Goal: Task Accomplishment & Management: Manage account settings

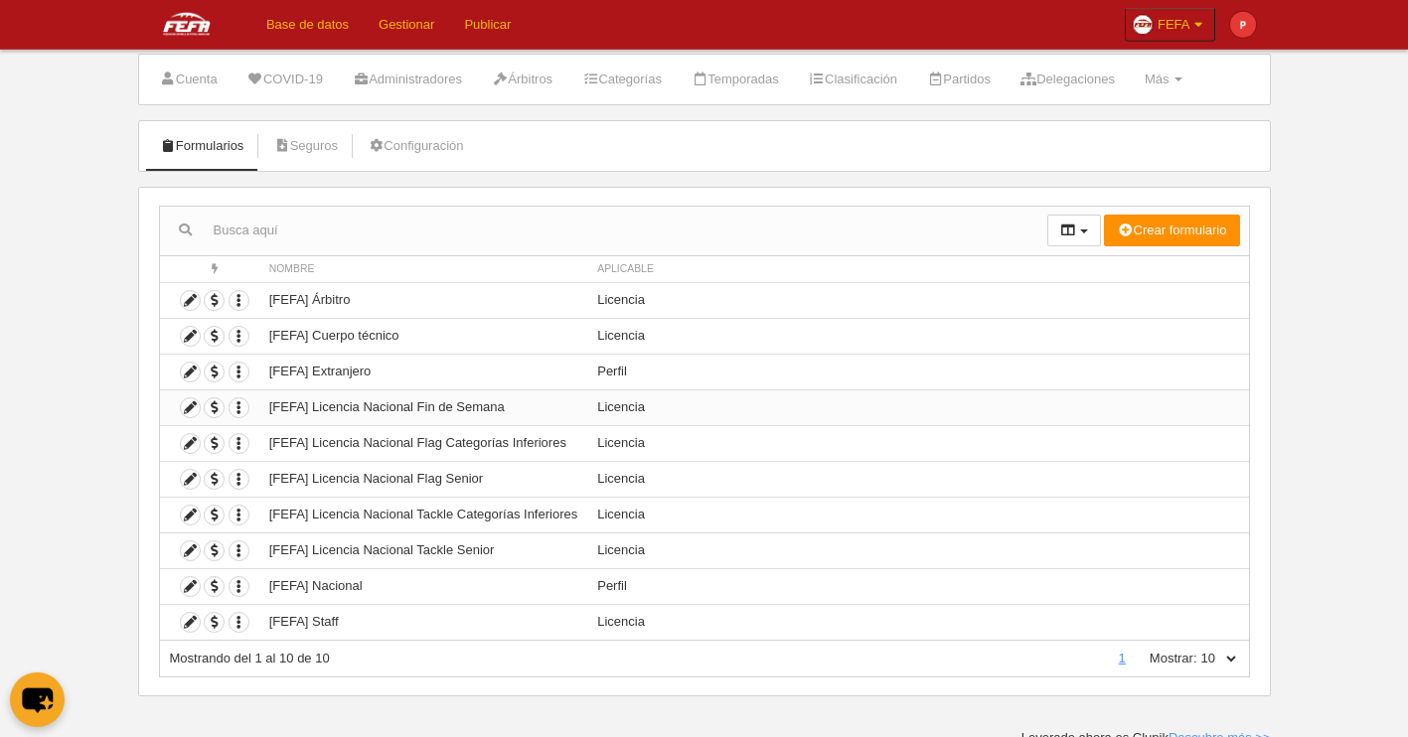
scroll to position [56, 0]
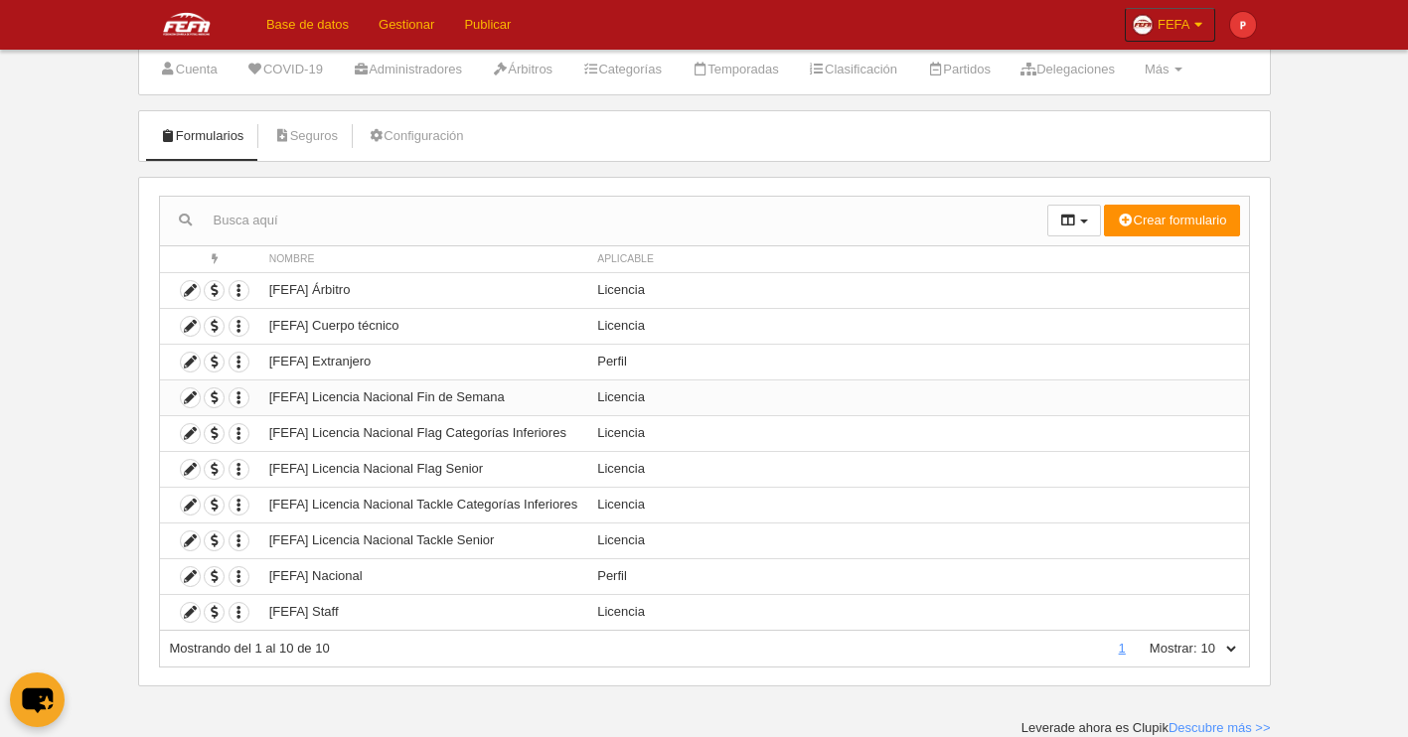
click at [498, 400] on td "[FEFA] Licencia Nacional Fin de Semana" at bounding box center [423, 398] width 328 height 36
click at [190, 399] on icon at bounding box center [190, 398] width 19 height 19
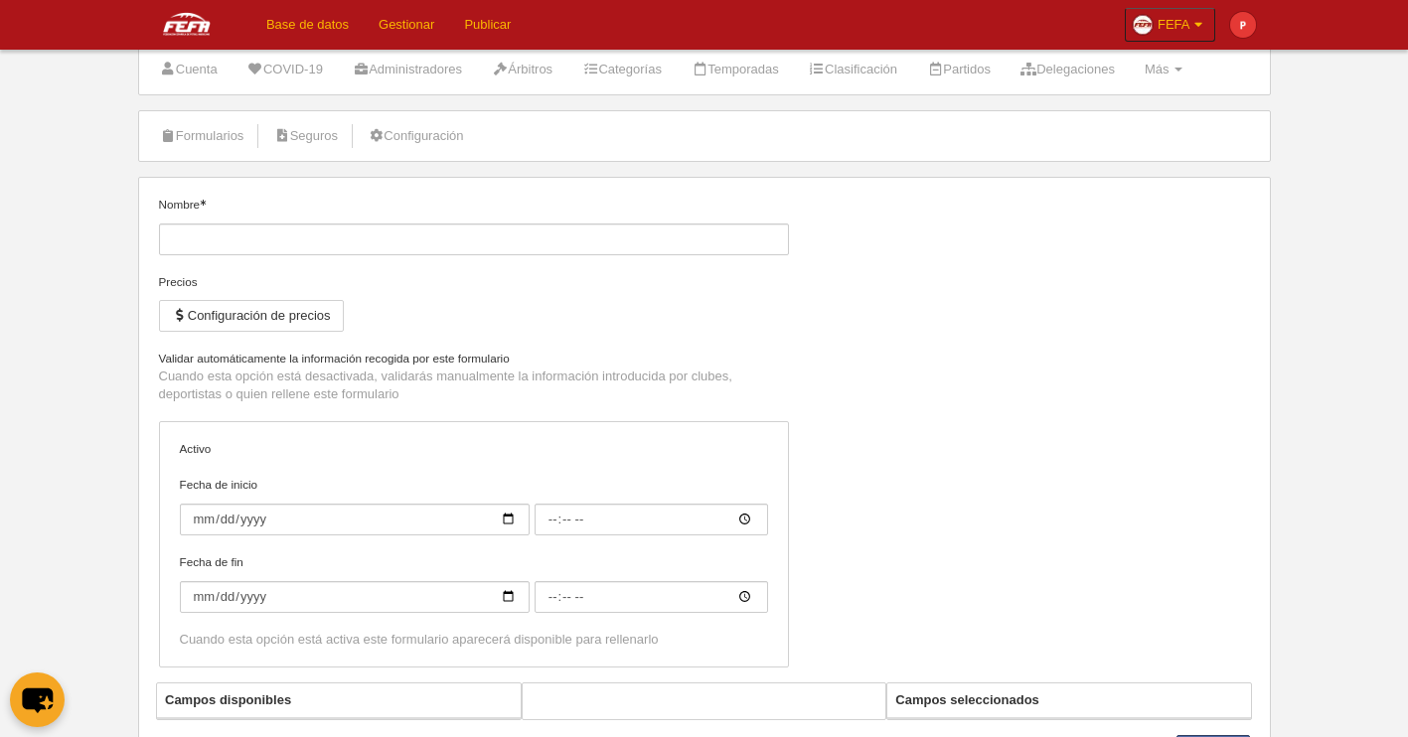
type input "[FEFA] Licencia Nacional Fin de Semana"
checkbox input "true"
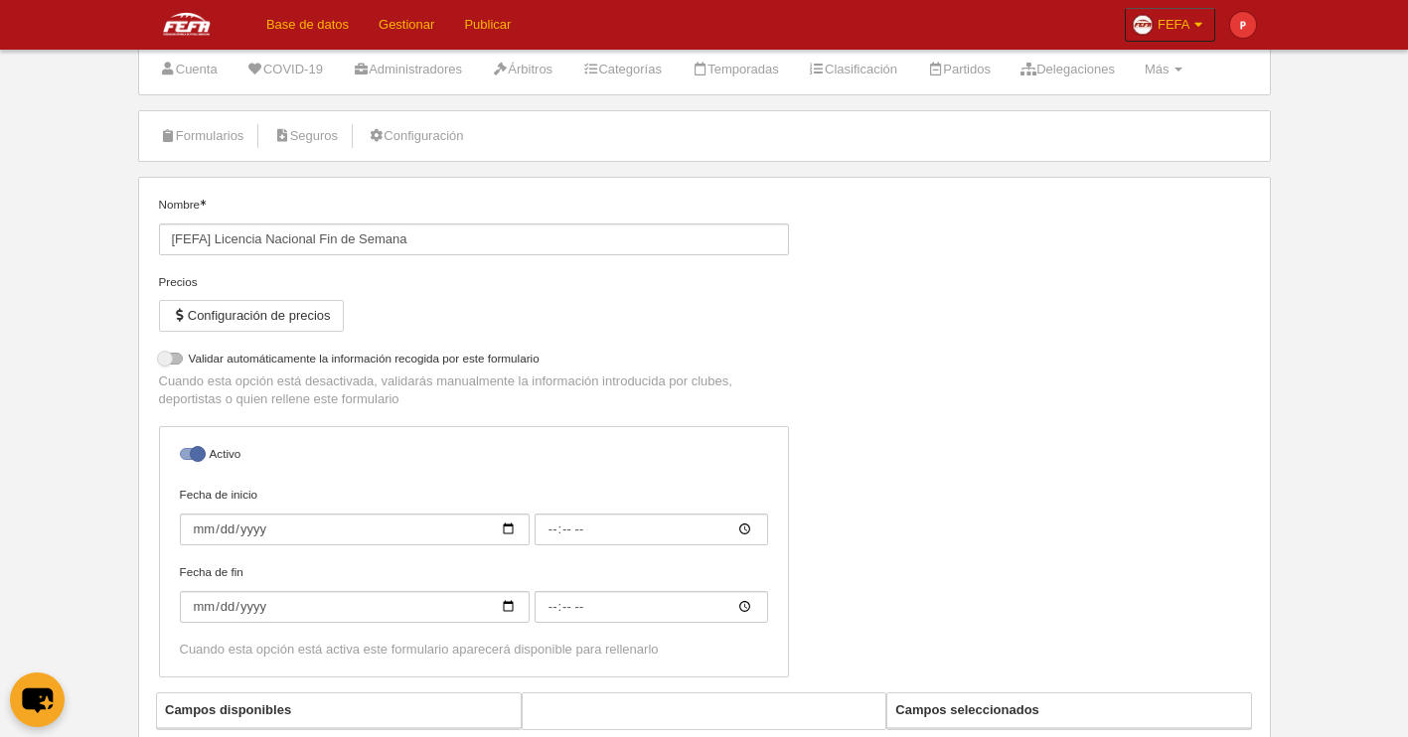
select select "selected"
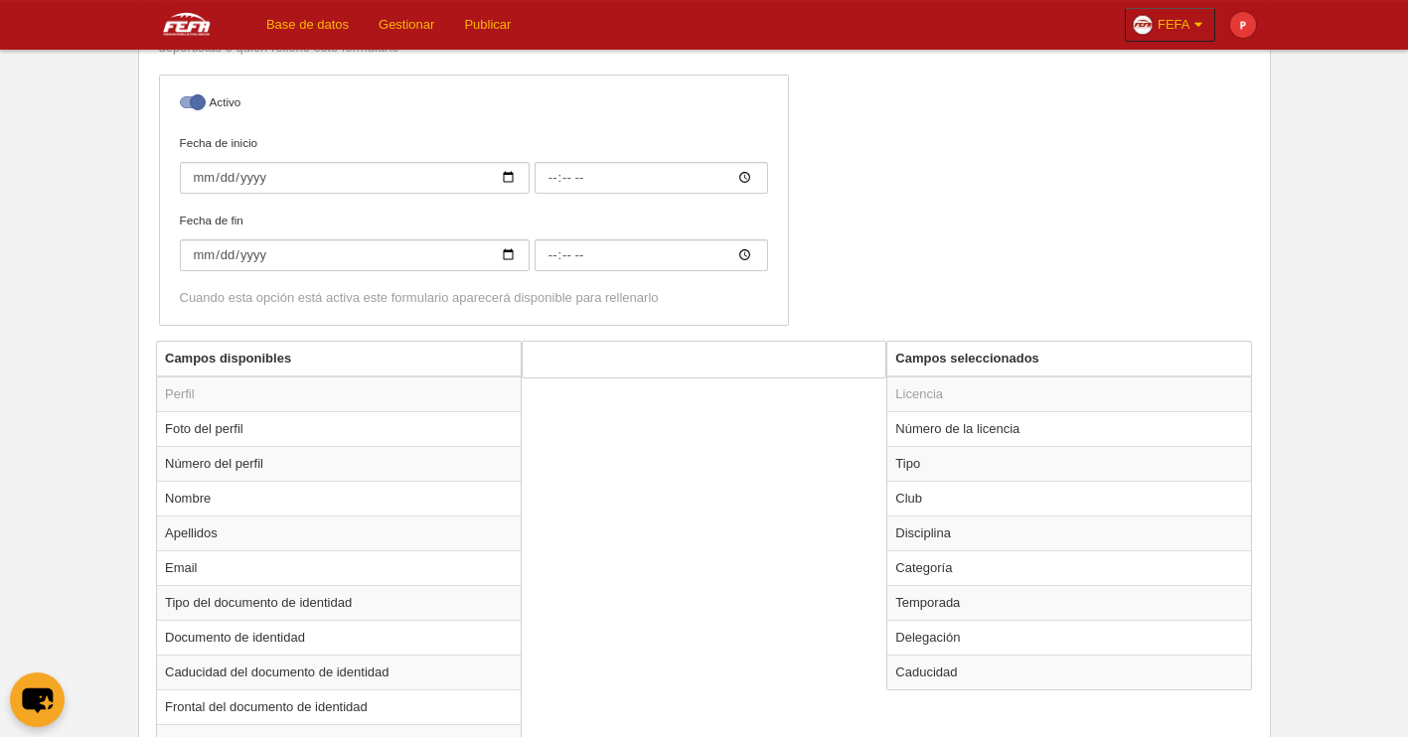
scroll to position [549, 0]
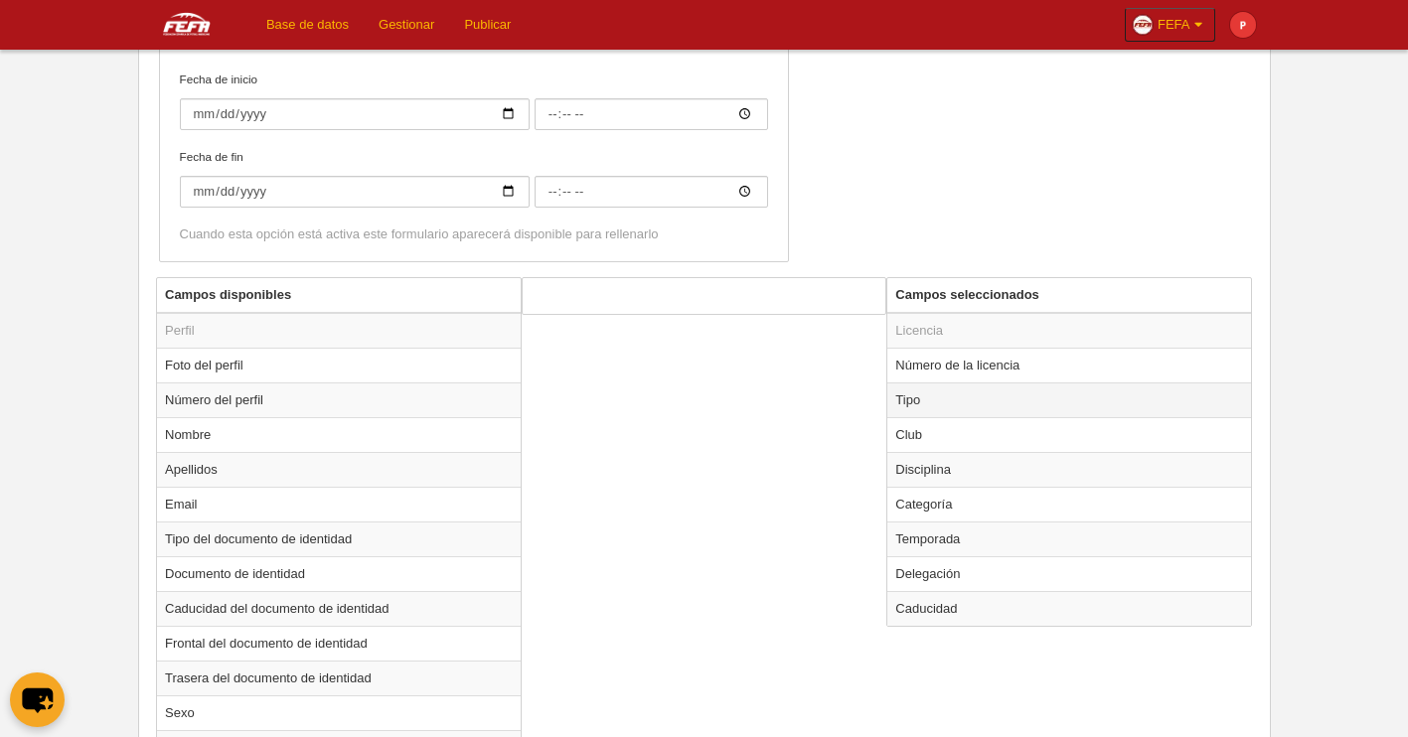
click at [968, 405] on td "Tipo" at bounding box center [1069, 400] width 364 height 35
radio input "true"
select select "player"
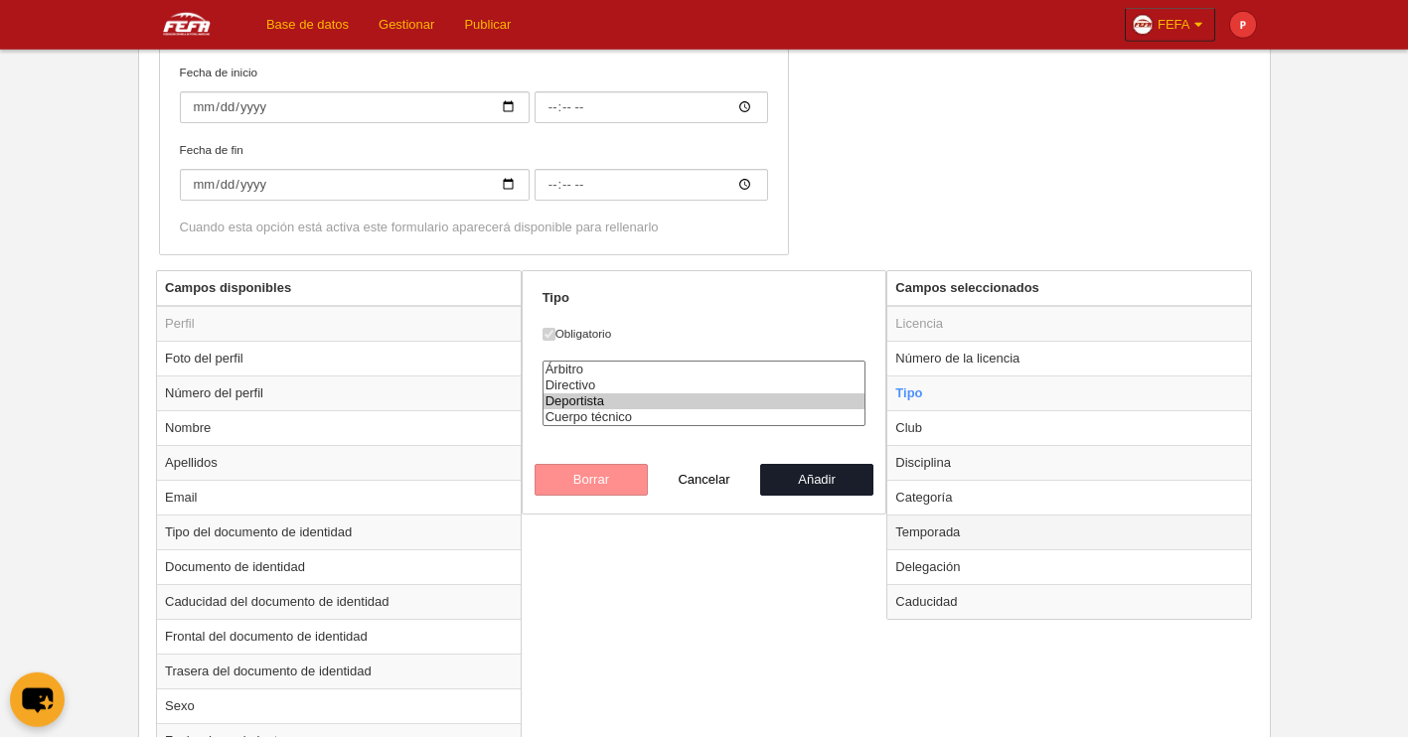
scroll to position [580, 0]
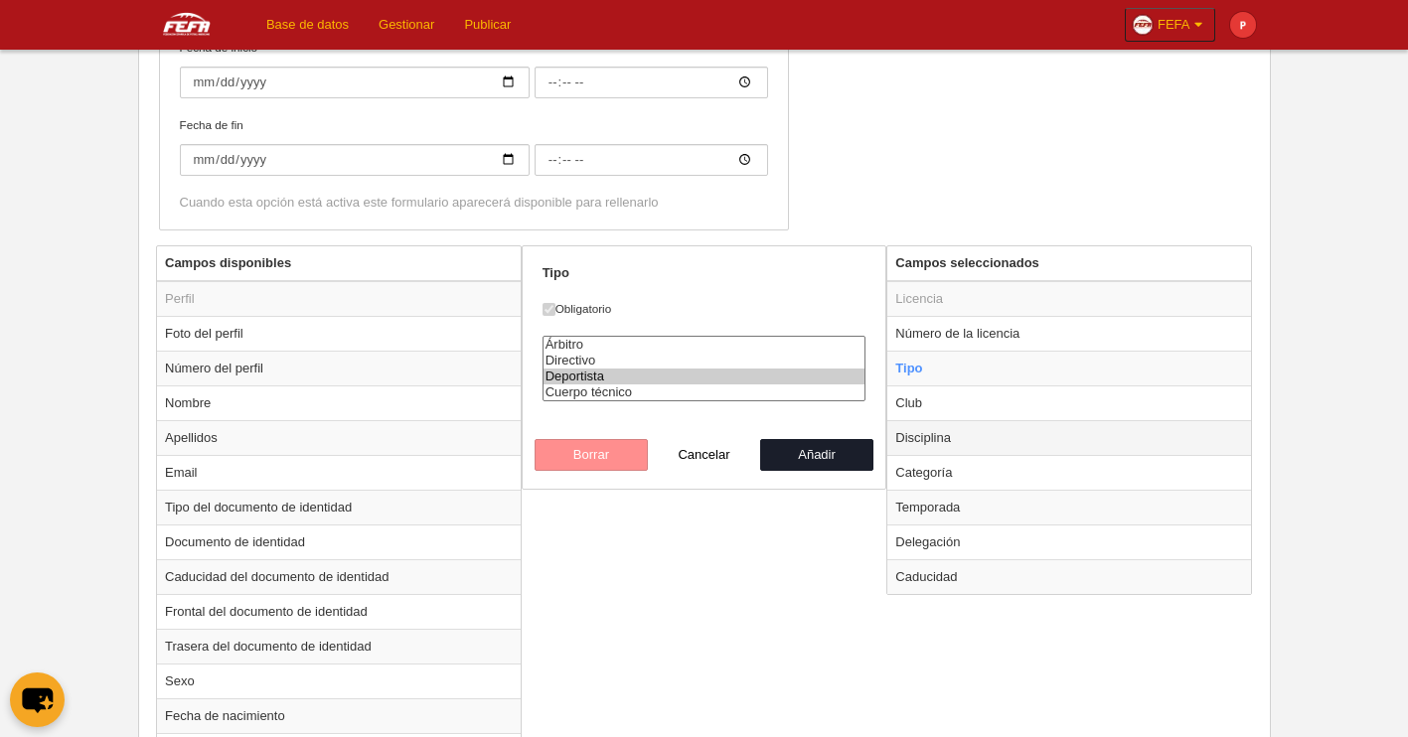
click at [952, 434] on td "Disciplina" at bounding box center [1069, 437] width 364 height 35
radio input "false"
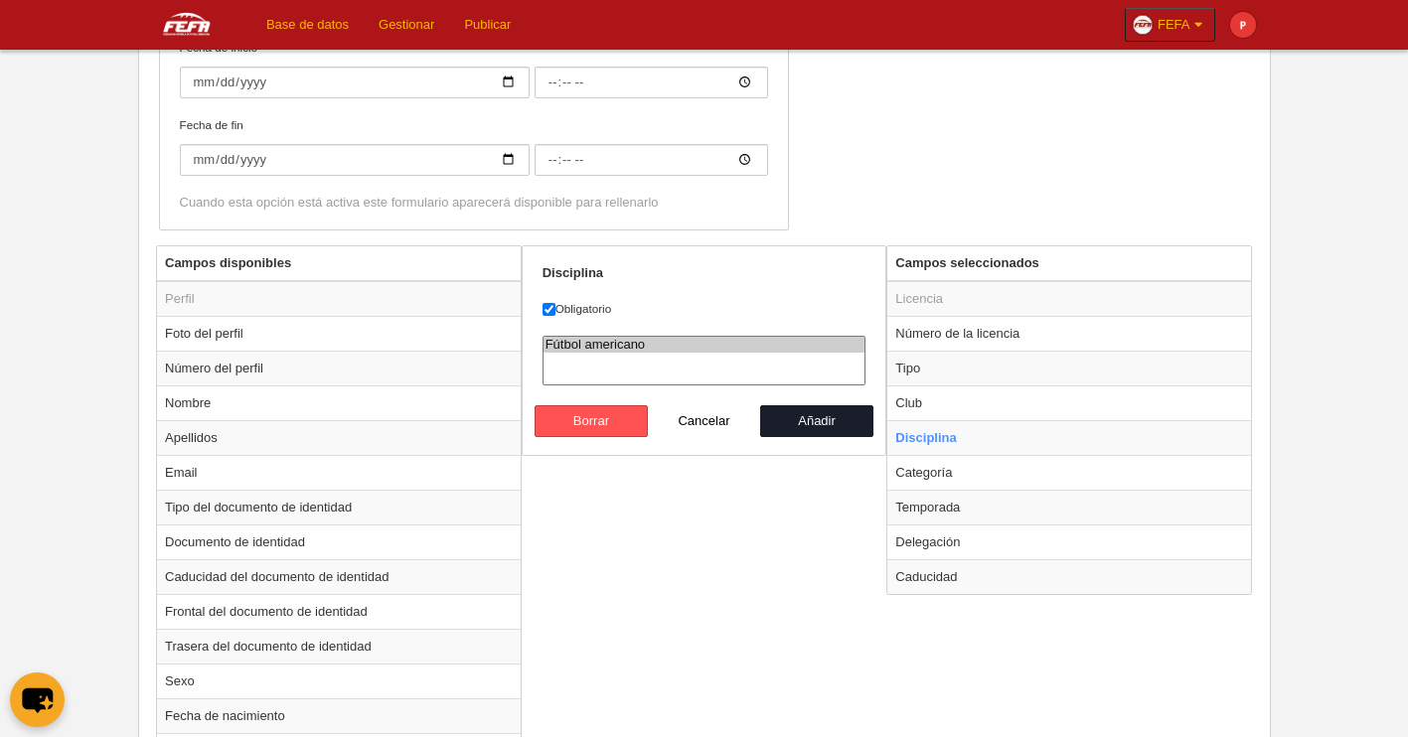
click at [664, 358] on select "Fútbol americano" at bounding box center [705, 361] width 324 height 50
click at [815, 419] on button "Añadir" at bounding box center [816, 421] width 113 height 32
radio input "false"
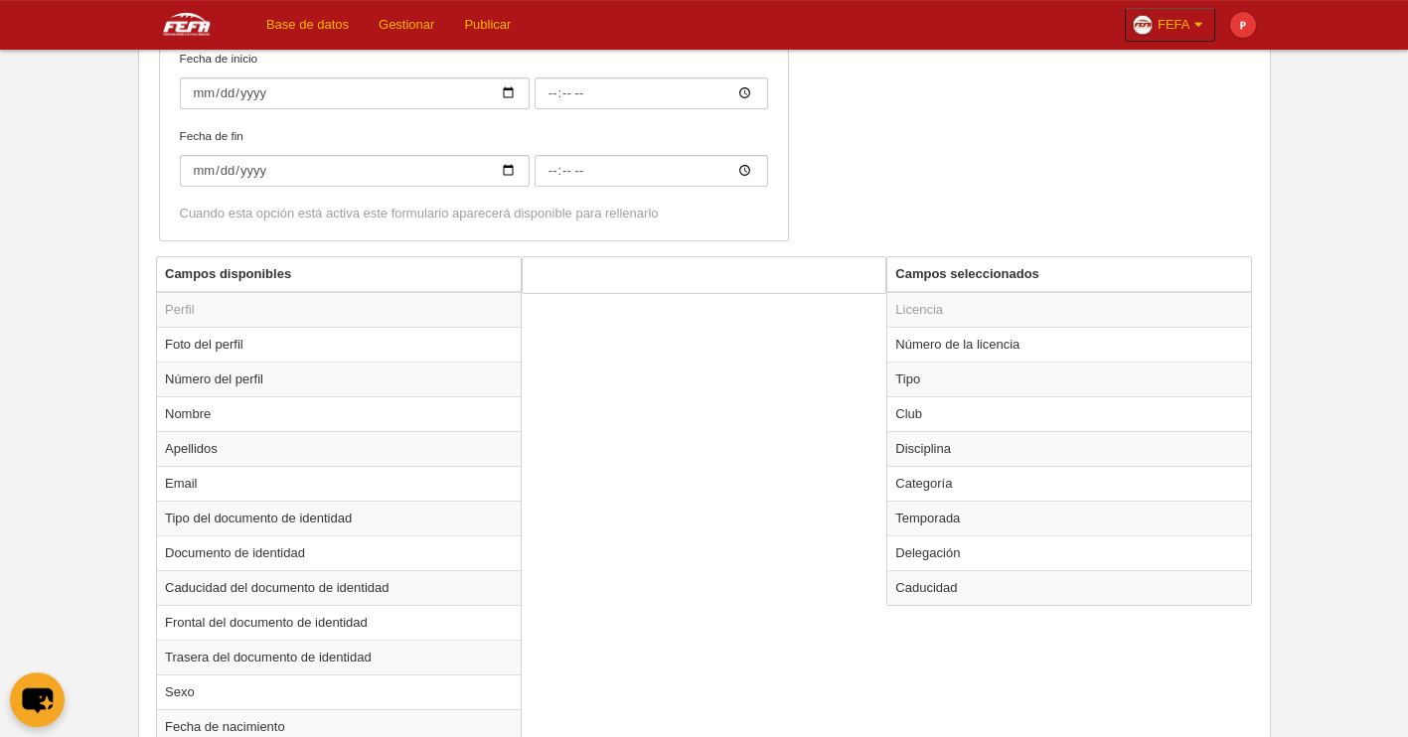
scroll to position [564, 0]
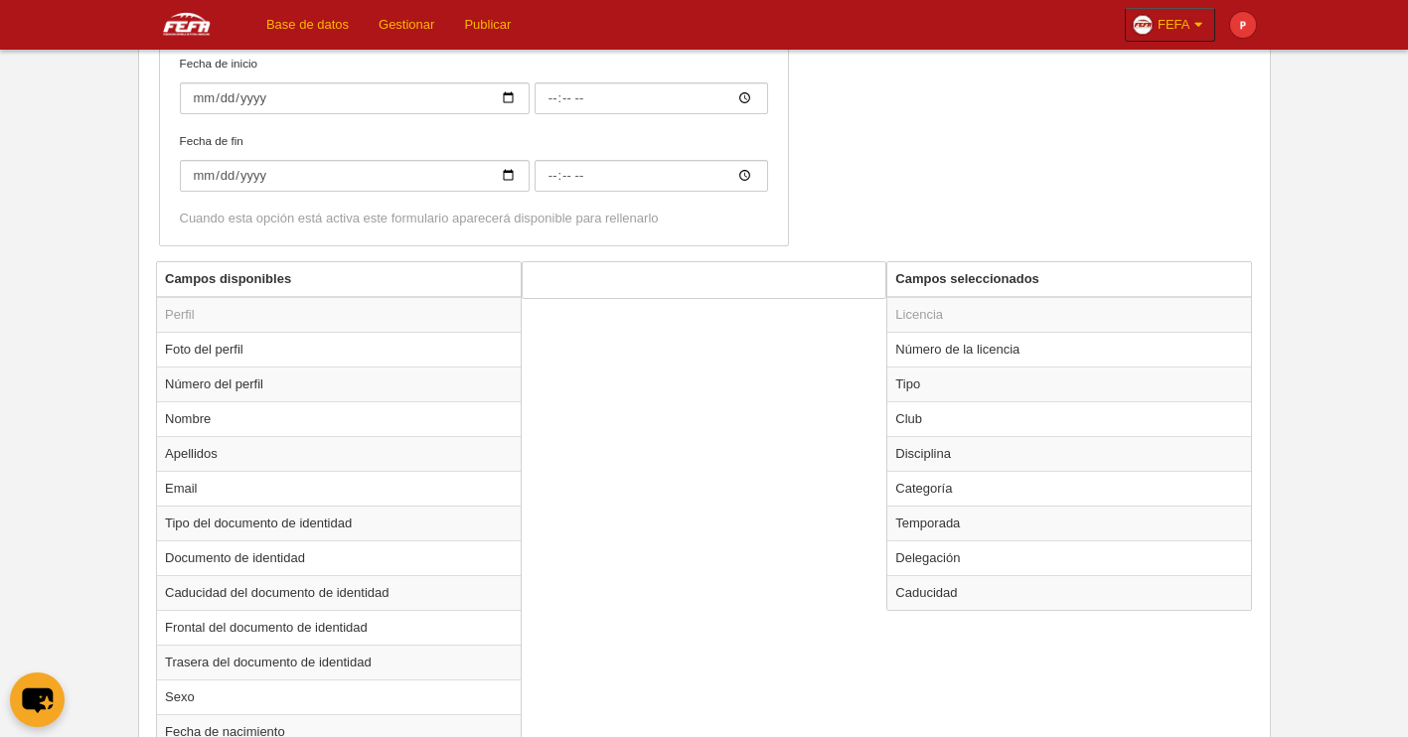
click at [683, 265] on div at bounding box center [705, 280] width 366 height 38
click at [958, 478] on td "Categoría" at bounding box center [1069, 488] width 364 height 35
radio input "true"
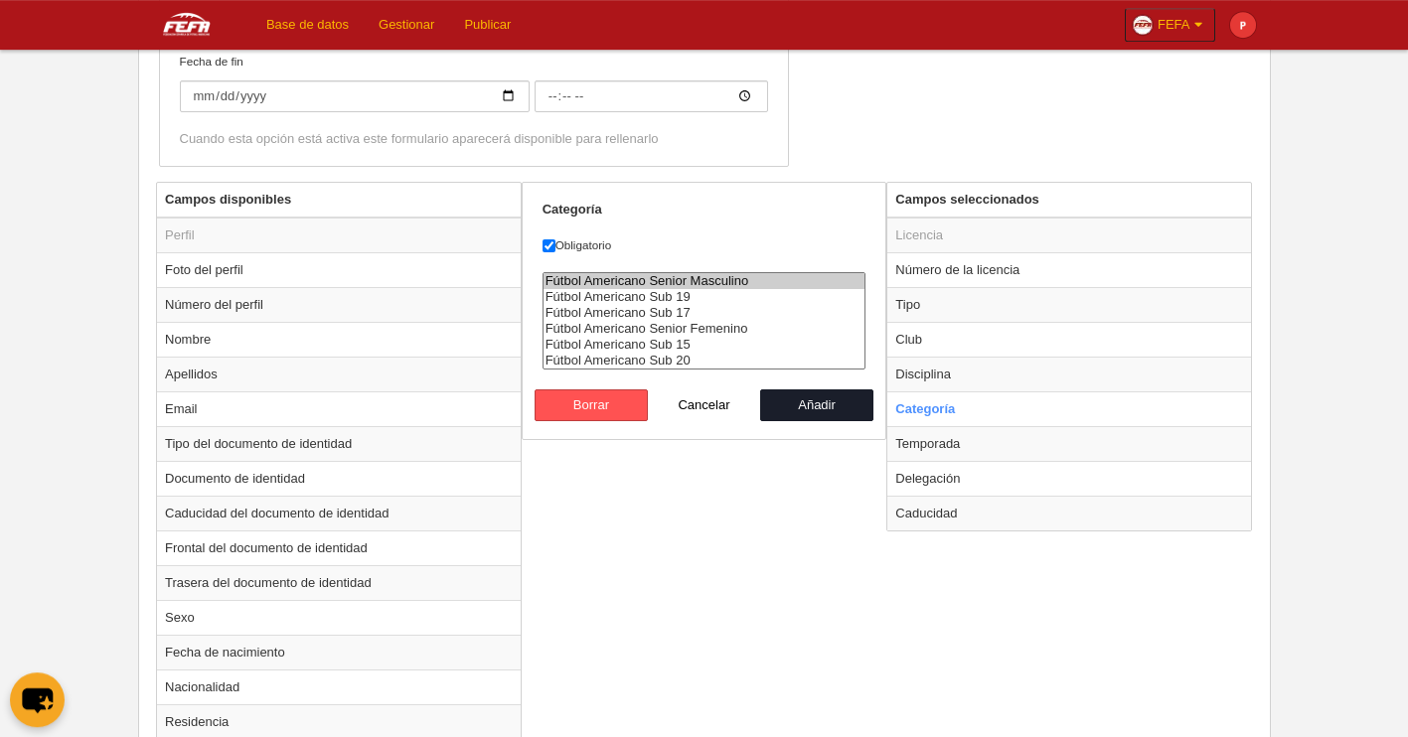
scroll to position [644, 0]
click at [967, 380] on td "Disciplina" at bounding box center [1069, 374] width 364 height 35
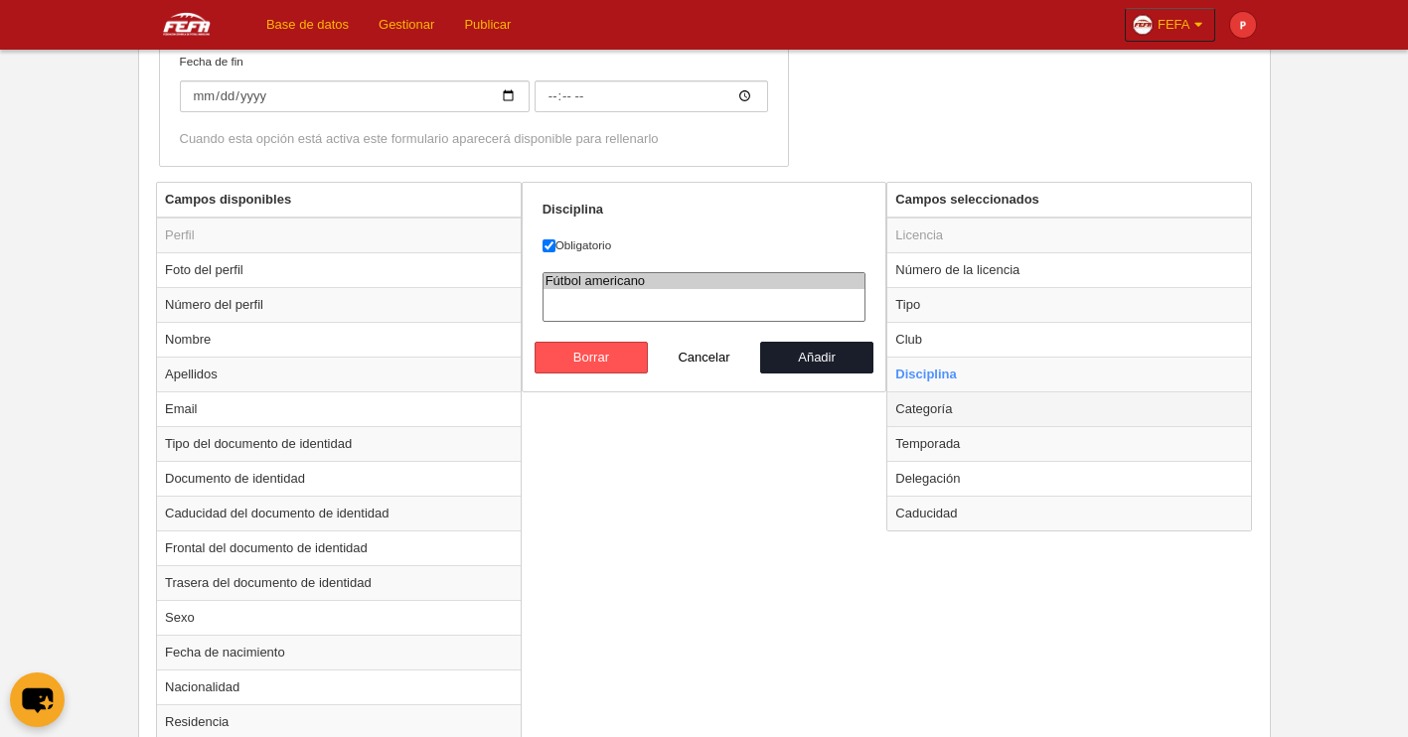
click at [944, 409] on td "Categoría" at bounding box center [1069, 409] width 364 height 35
radio input "false"
radio input "true"
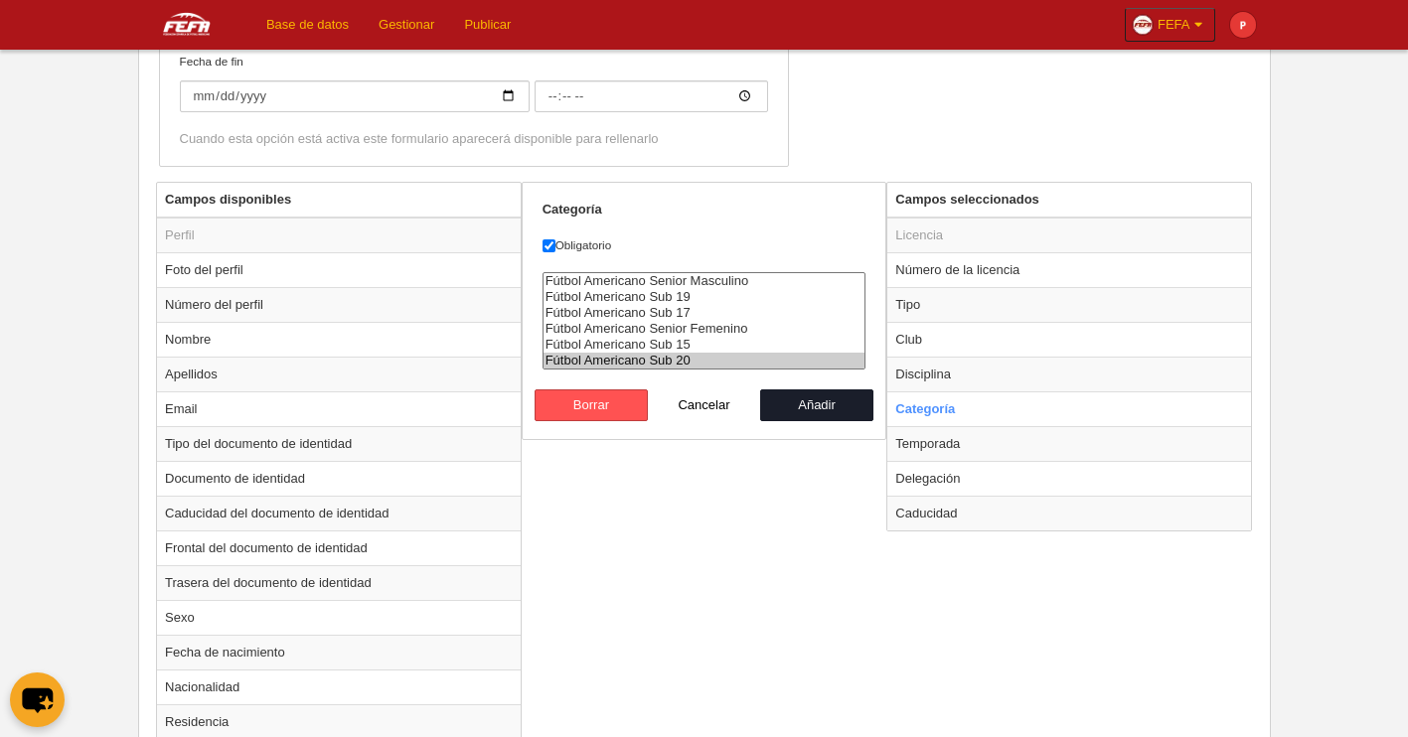
click at [758, 366] on option "Fútbol Americano Sub 20" at bounding box center [705, 361] width 322 height 16
click at [727, 337] on option "Fútbol Americano Senior Femenino" at bounding box center [705, 329] width 322 height 16
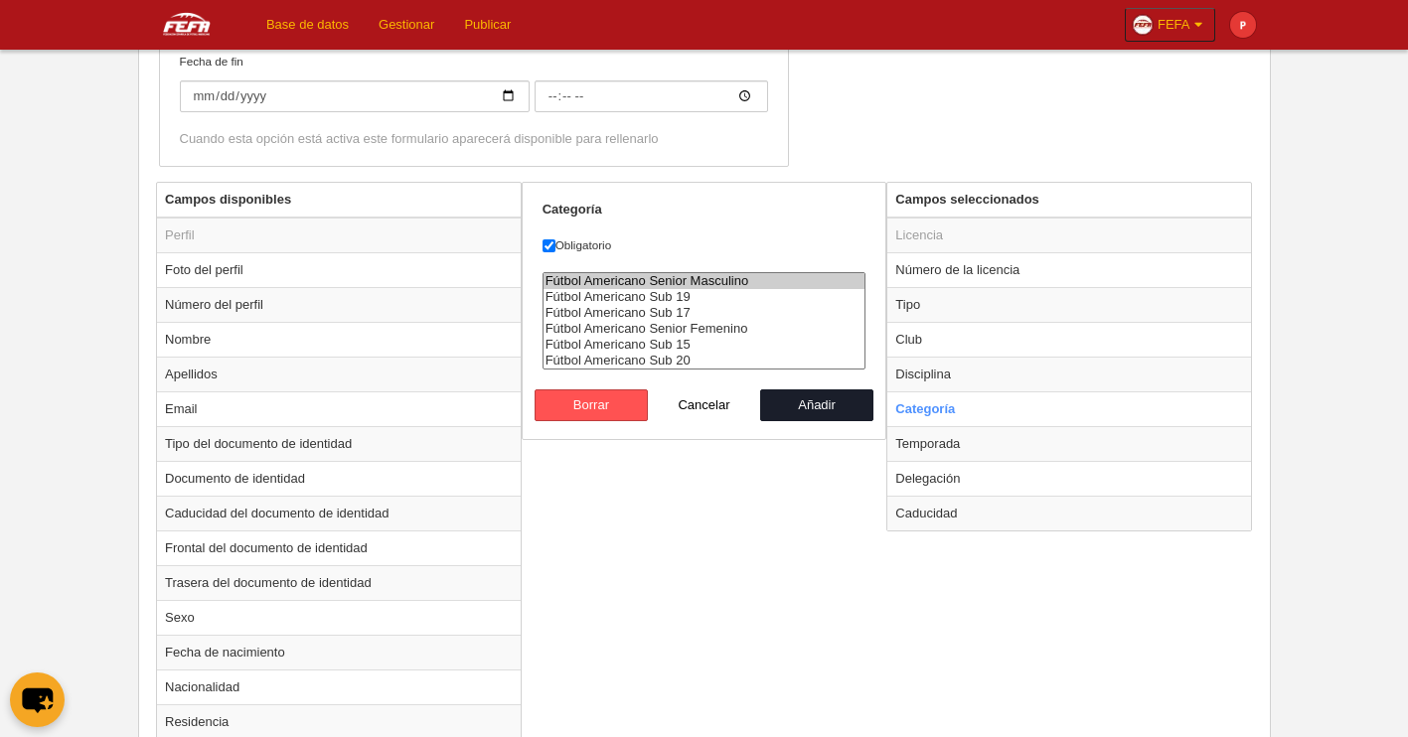
click at [745, 289] on option "Fútbol Americano Senior Masculino" at bounding box center [705, 281] width 322 height 16
click at [701, 299] on option "Fútbol Americano Sub 19" at bounding box center [705, 297] width 322 height 16
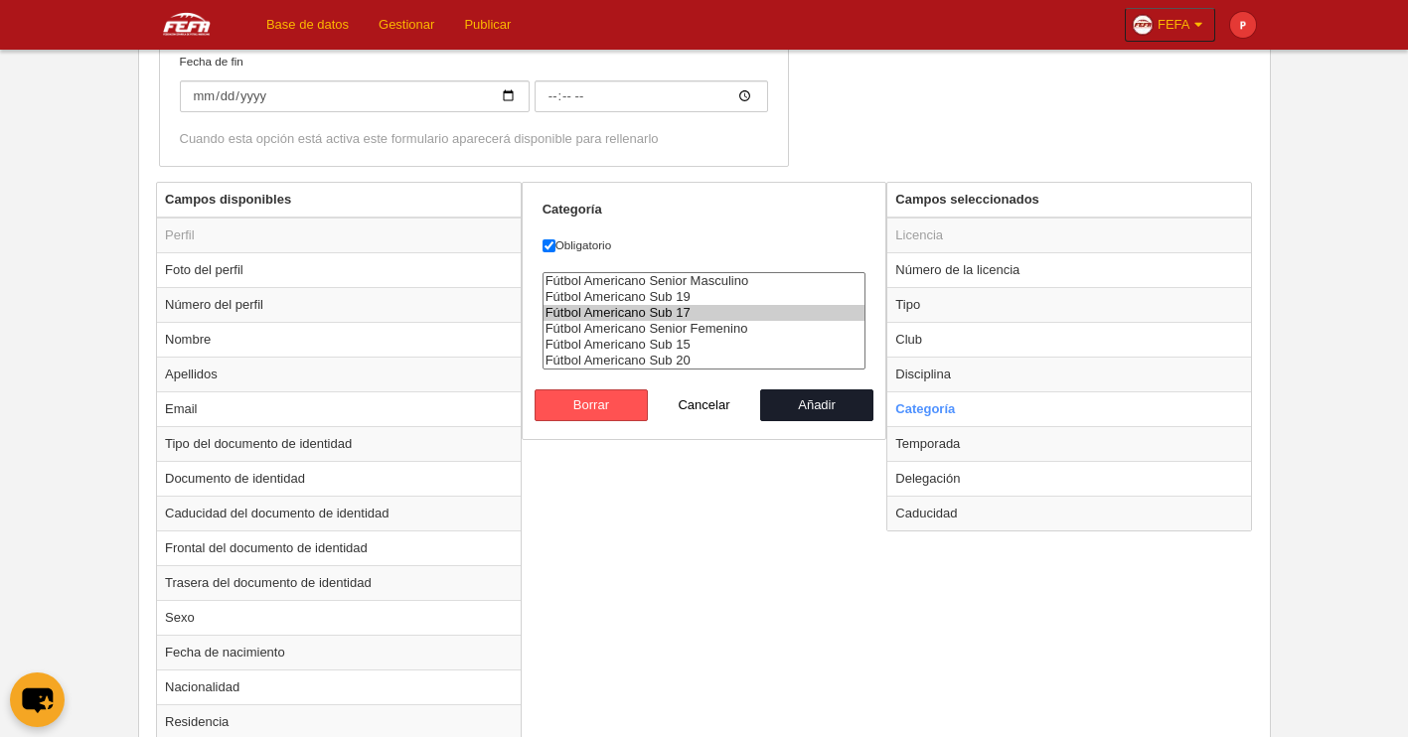
click at [706, 319] on option "Fútbol Americano Sub 17" at bounding box center [705, 313] width 322 height 16
click at [719, 337] on option "Fútbol Americano Senior Femenino" at bounding box center [705, 329] width 322 height 16
drag, startPoint x: 713, startPoint y: 352, endPoint x: 713, endPoint y: 363, distance: 10.9
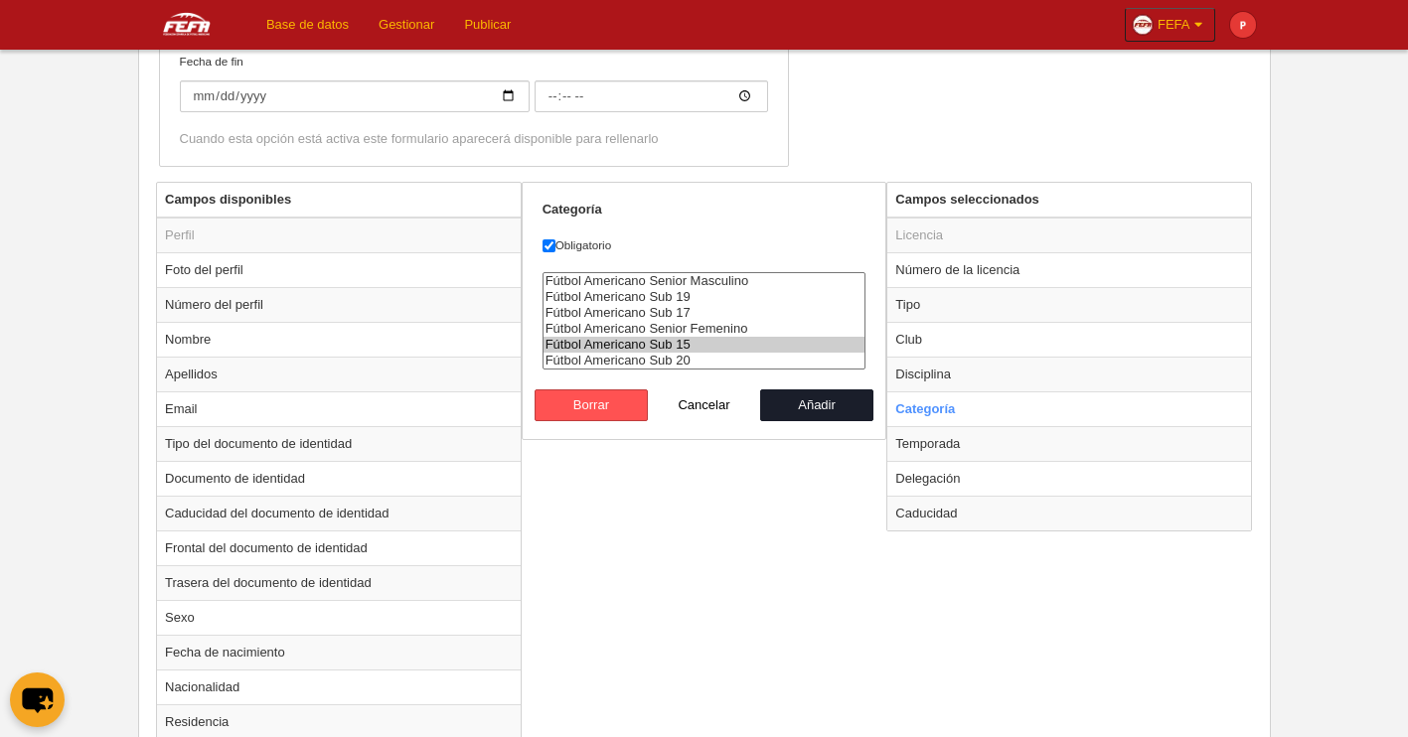
click at [713, 351] on option "Fútbol Americano Sub 15" at bounding box center [705, 345] width 322 height 16
click at [712, 369] on option "Fútbol Americano Sub 20" at bounding box center [705, 361] width 322 height 16
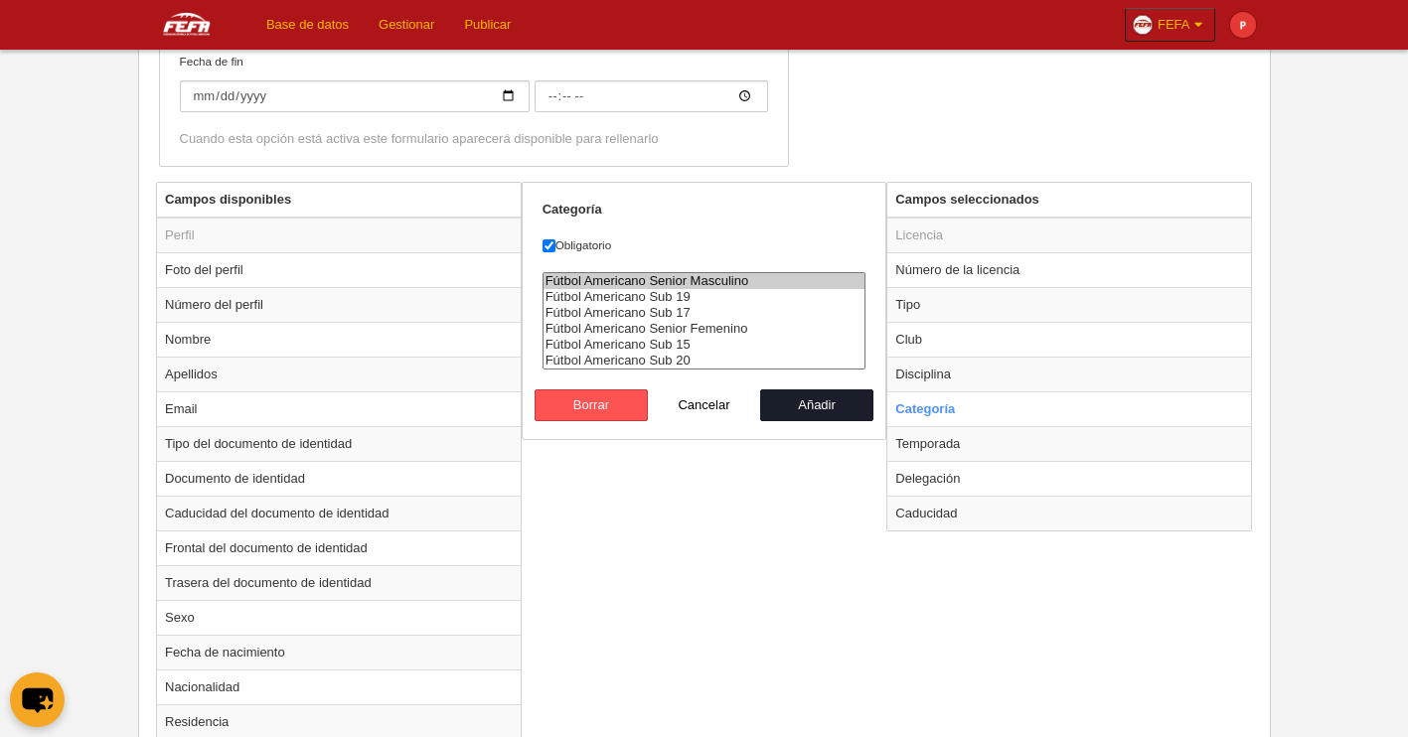
click at [684, 287] on option "Fútbol Americano Senior Masculino" at bounding box center [705, 281] width 322 height 16
click at [691, 304] on option "Fútbol Americano Sub 19" at bounding box center [705, 297] width 322 height 16
click at [693, 316] on option "Fútbol Americano Sub 17" at bounding box center [705, 313] width 322 height 16
click at [693, 321] on option "Fútbol Americano Sub 17" at bounding box center [705, 313] width 322 height 16
click at [693, 332] on option "Fútbol Americano Senior Femenino" at bounding box center [705, 329] width 322 height 16
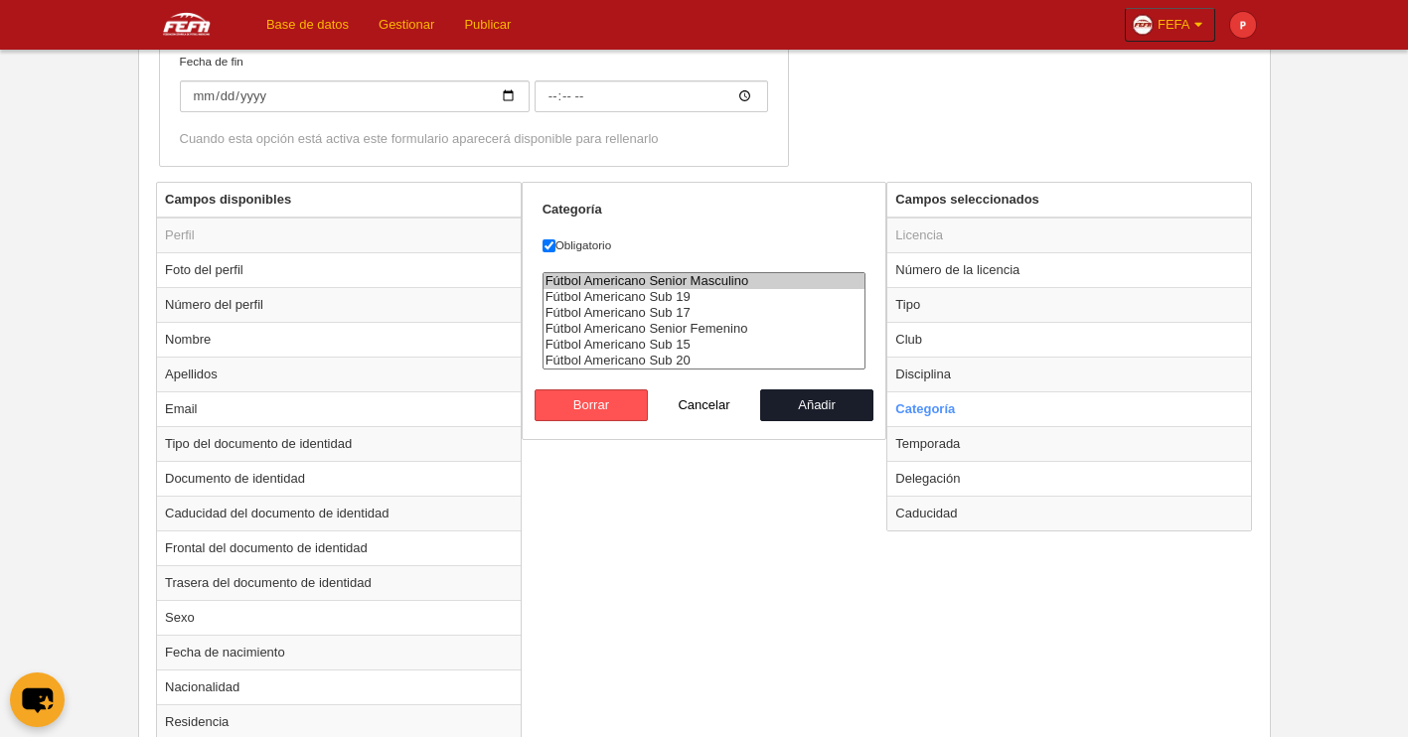
click at [685, 316] on option "Fútbol Americano Sub 17" at bounding box center [705, 313] width 322 height 16
select select "6550"
click at [683, 353] on option "Fútbol Americano Sub 15" at bounding box center [705, 345] width 322 height 16
click at [826, 421] on button "Añadir" at bounding box center [816, 406] width 113 height 32
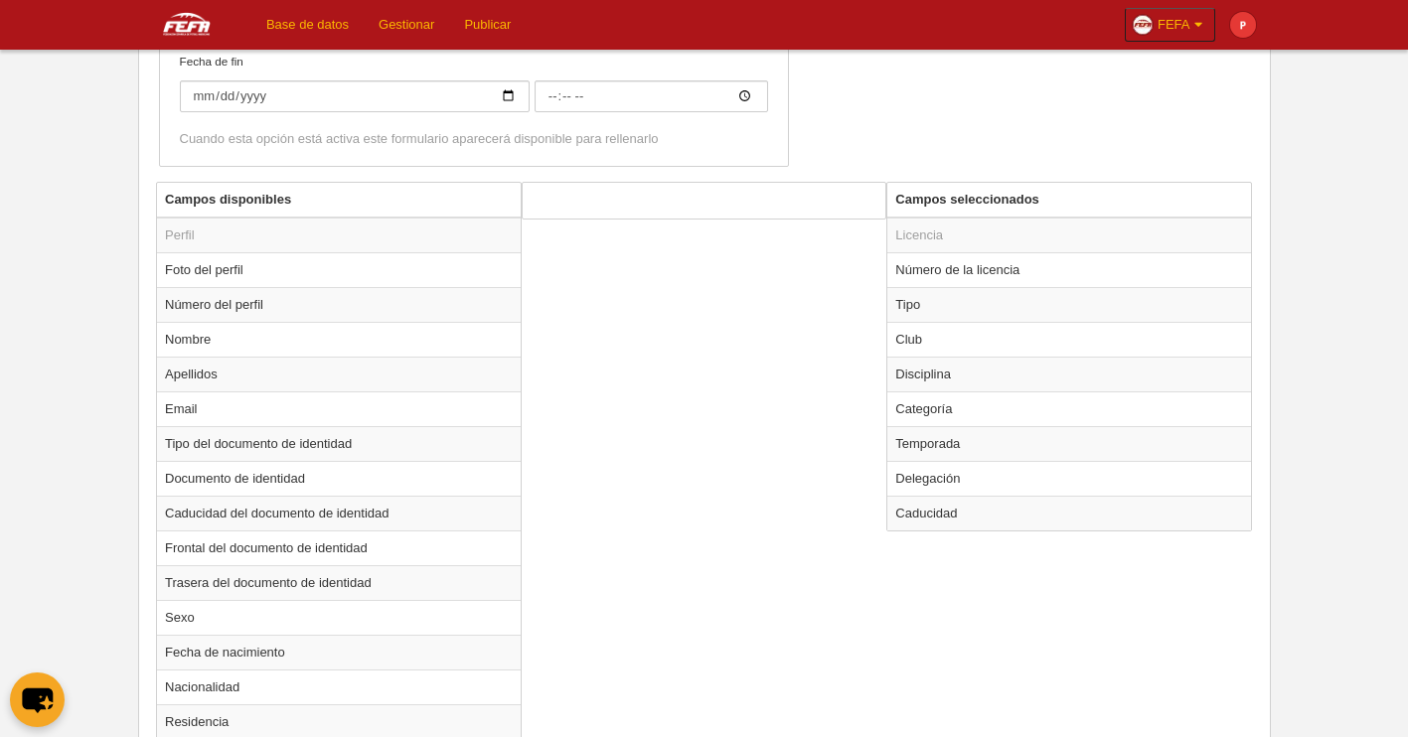
radio input "false"
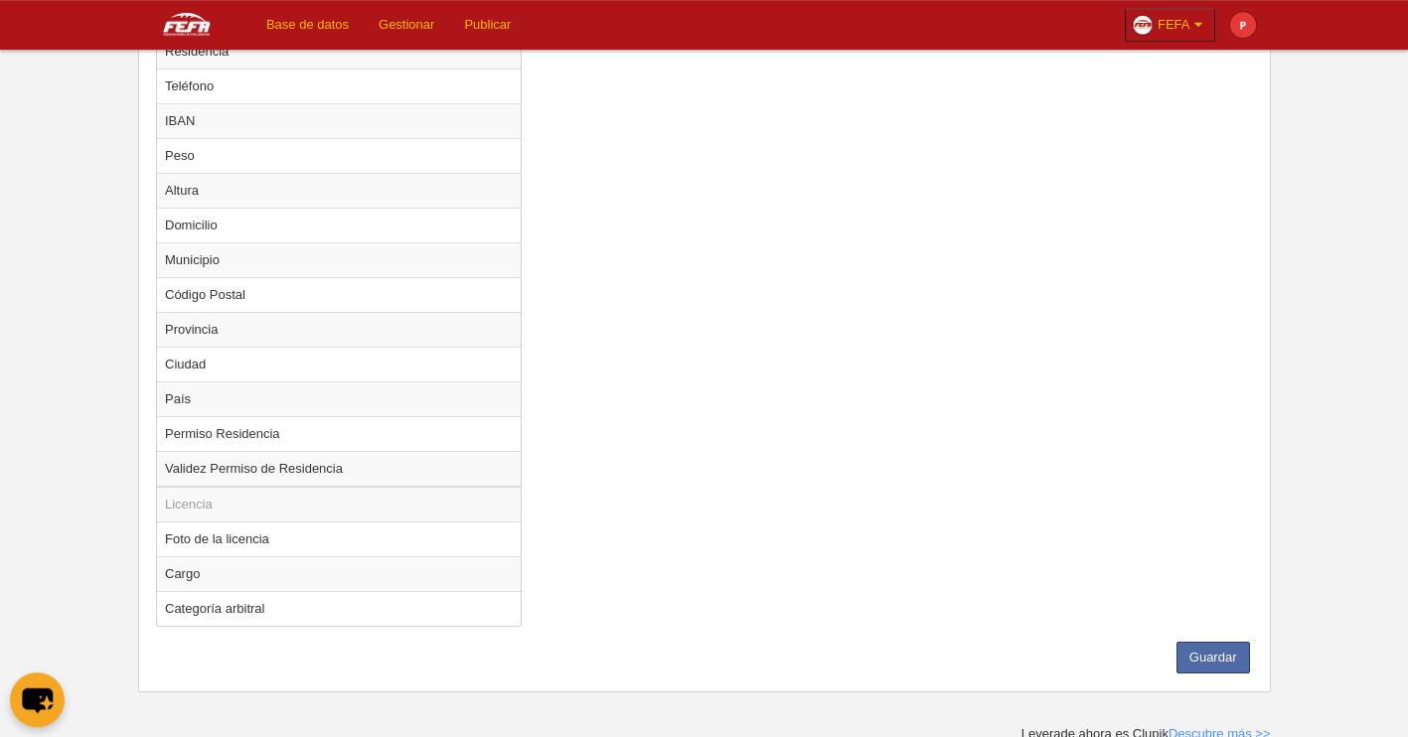
scroll to position [1321, 0]
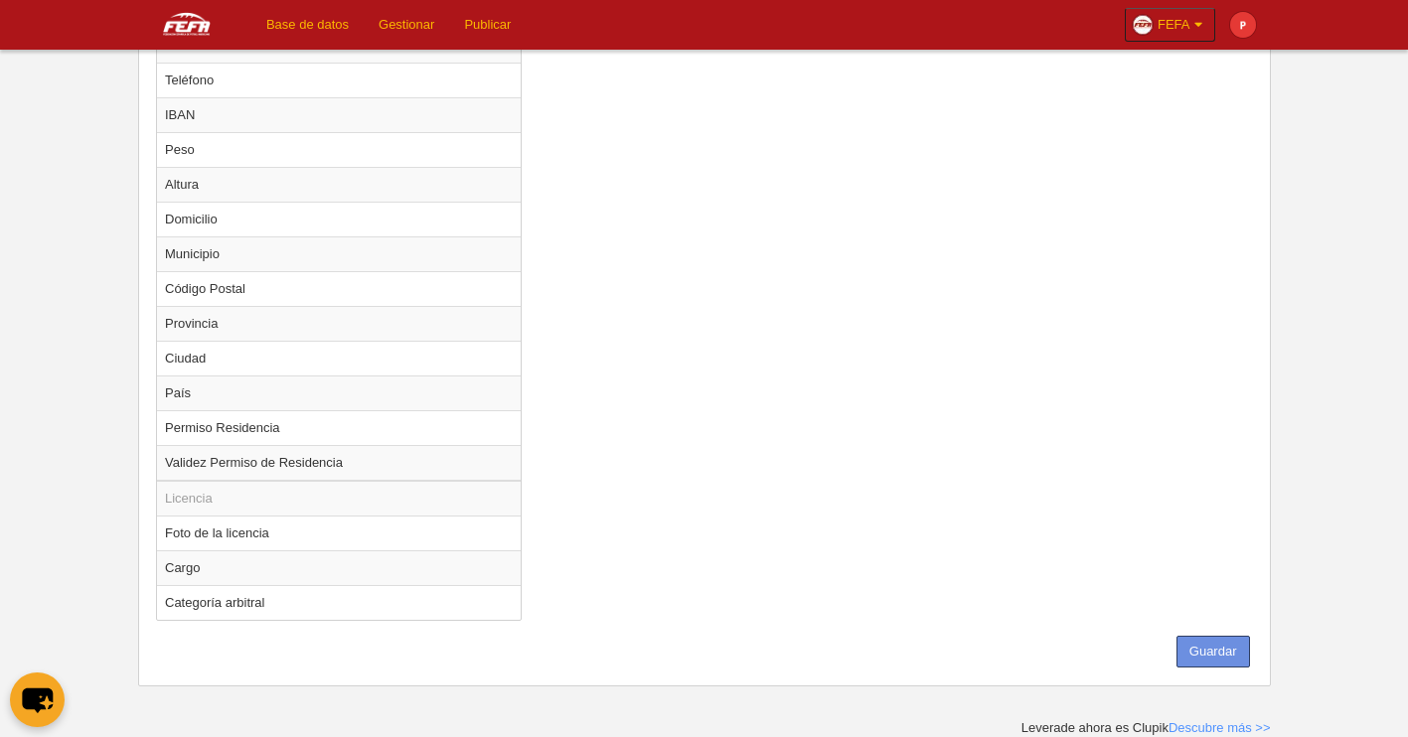
click at [1218, 649] on button "Guardar" at bounding box center [1214, 652] width 74 height 32
